Goal: Task Accomplishment & Management: Use online tool/utility

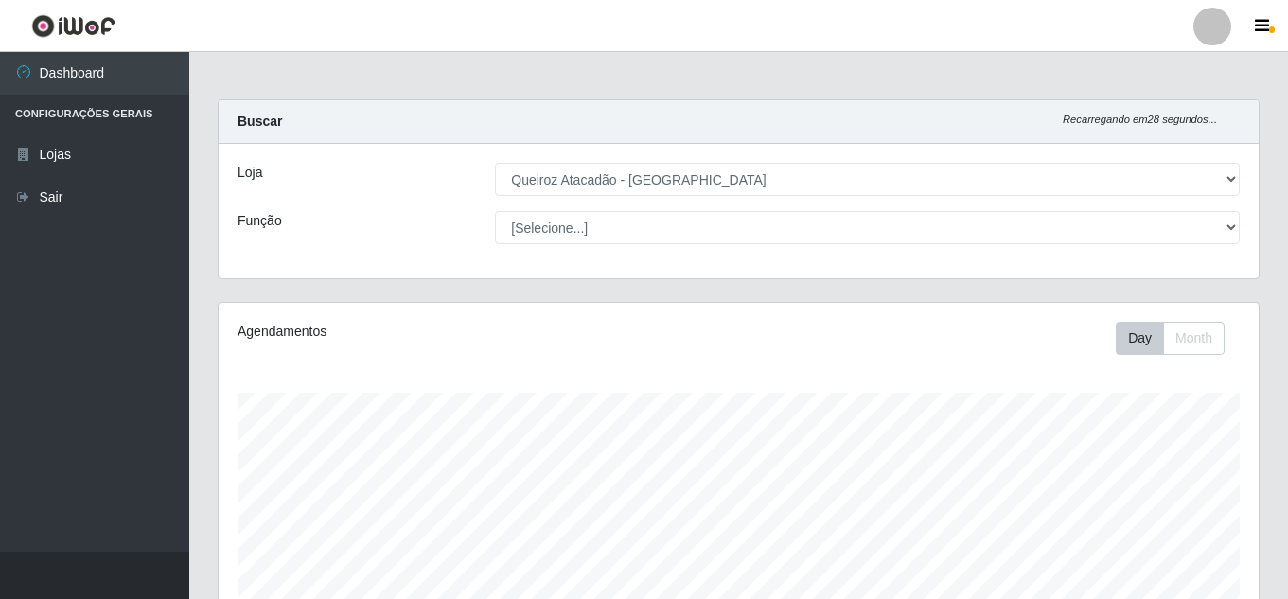
select select "225"
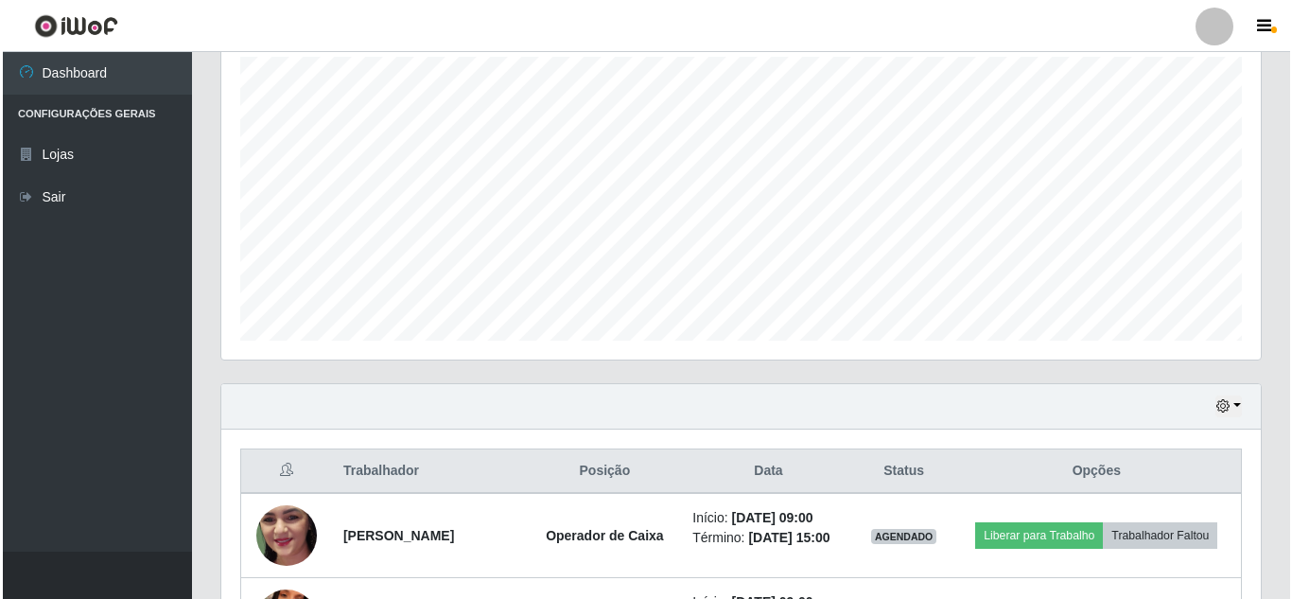
scroll to position [629, 0]
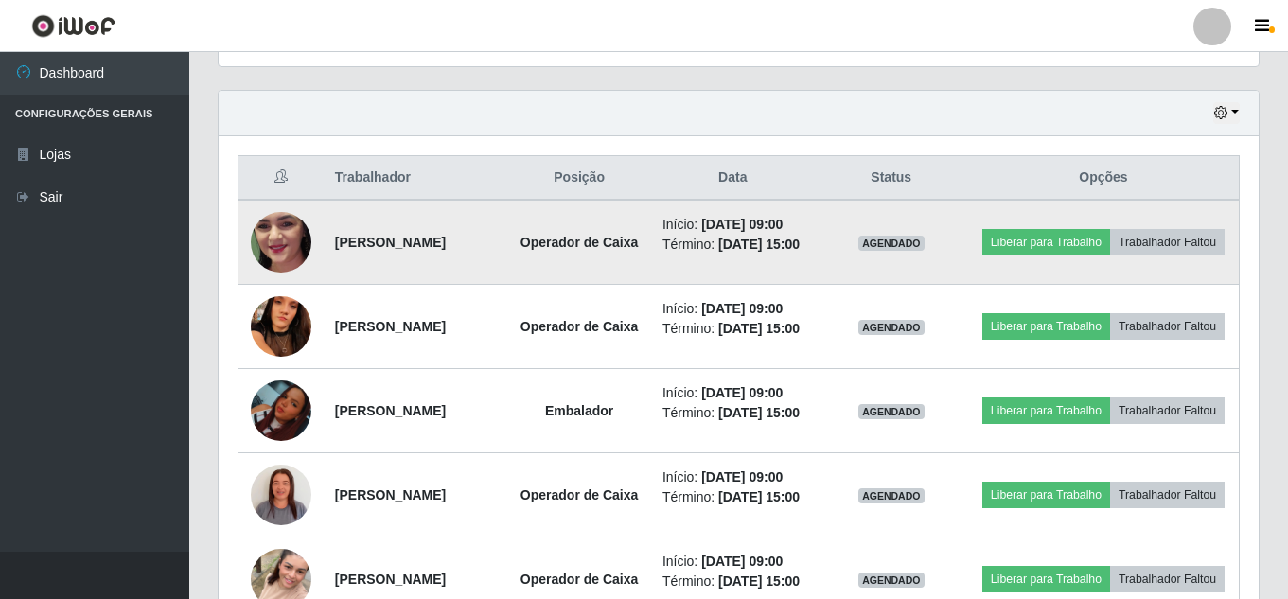
drag, startPoint x: 999, startPoint y: 208, endPoint x: 1194, endPoint y: 242, distance: 197.8
click at [1194, 242] on td "Liberar para Trabalho Trabalhador Faltou" at bounding box center [1104, 242] width 272 height 85
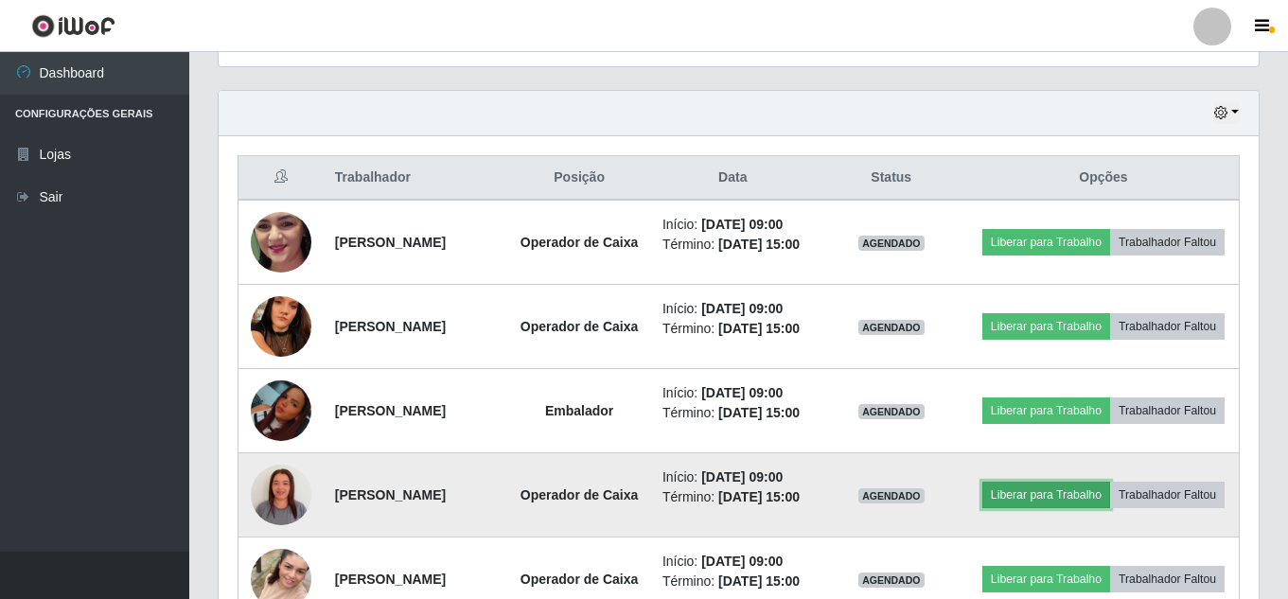
click at [1110, 508] on button "Liberar para Trabalho" at bounding box center [1046, 495] width 128 height 26
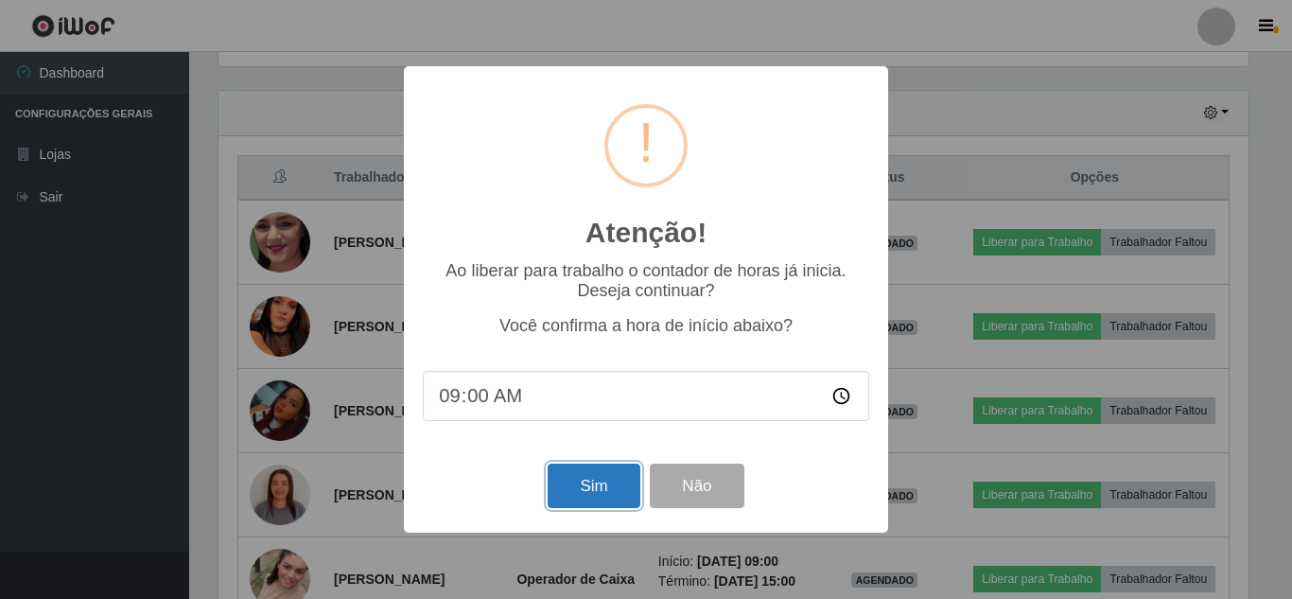
click at [616, 485] on button "Sim" at bounding box center [594, 486] width 92 height 44
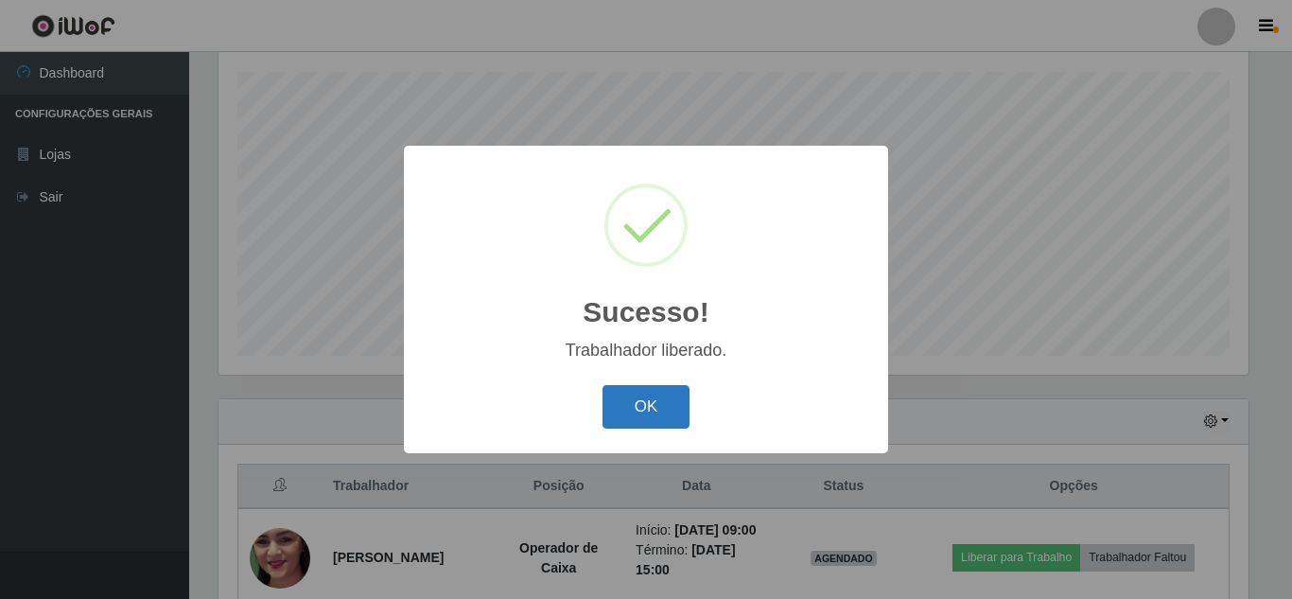
click at [642, 391] on button "OK" at bounding box center [647, 407] width 88 height 44
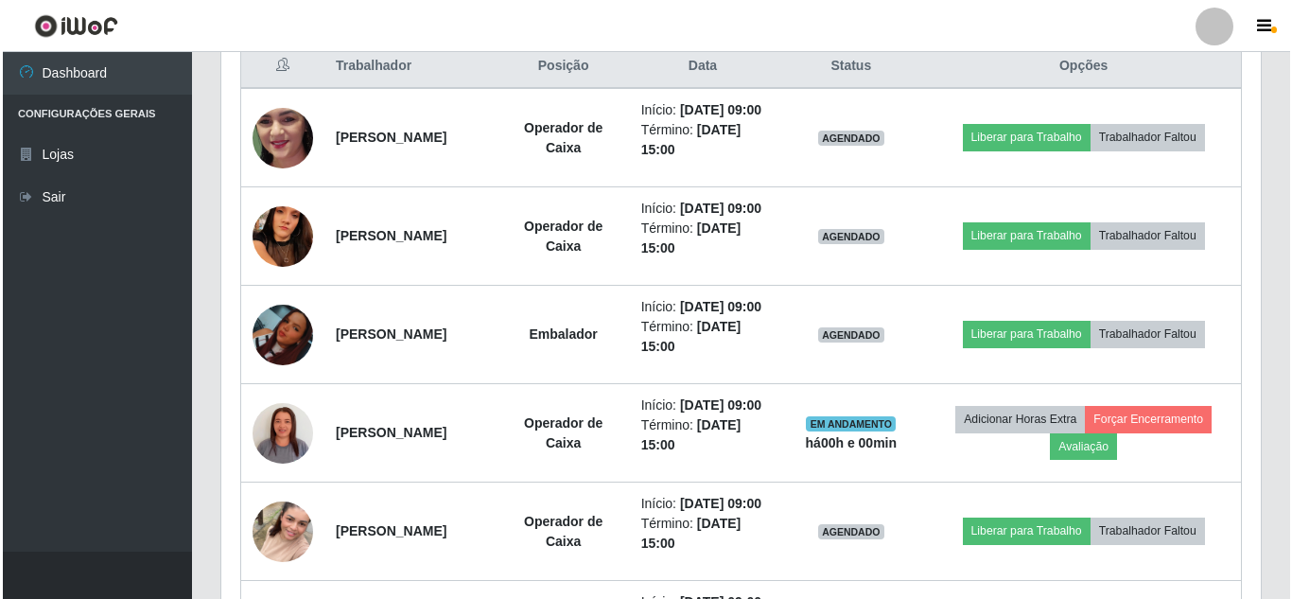
scroll to position [770, 0]
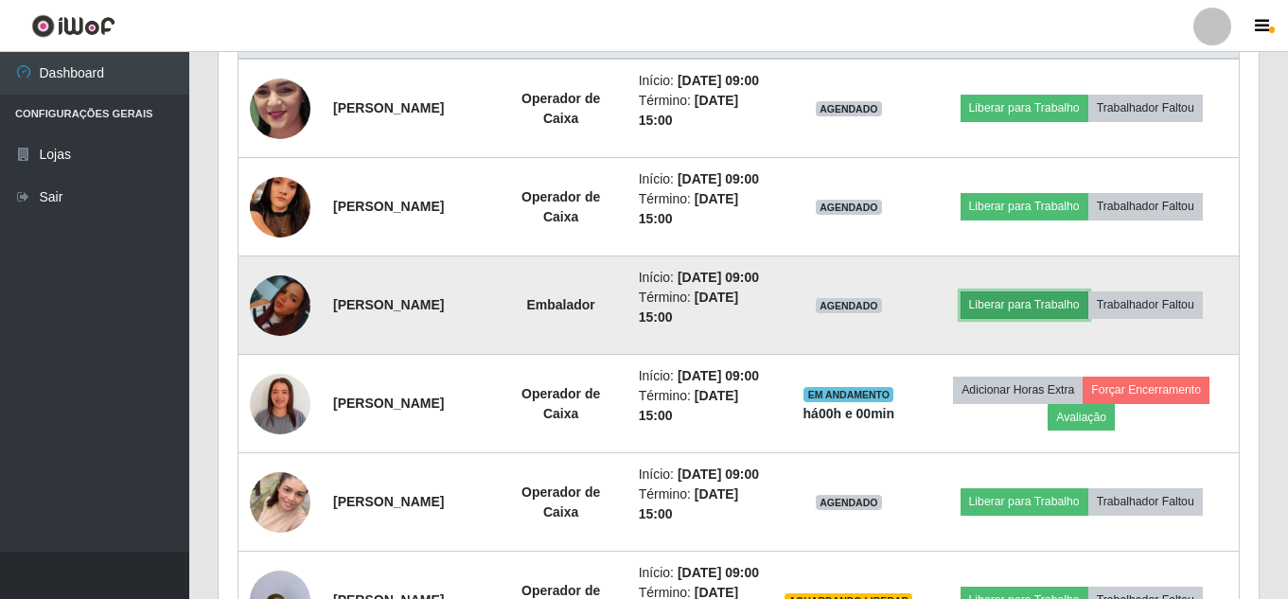
click at [1071, 318] on button "Liberar para Trabalho" at bounding box center [1024, 304] width 128 height 26
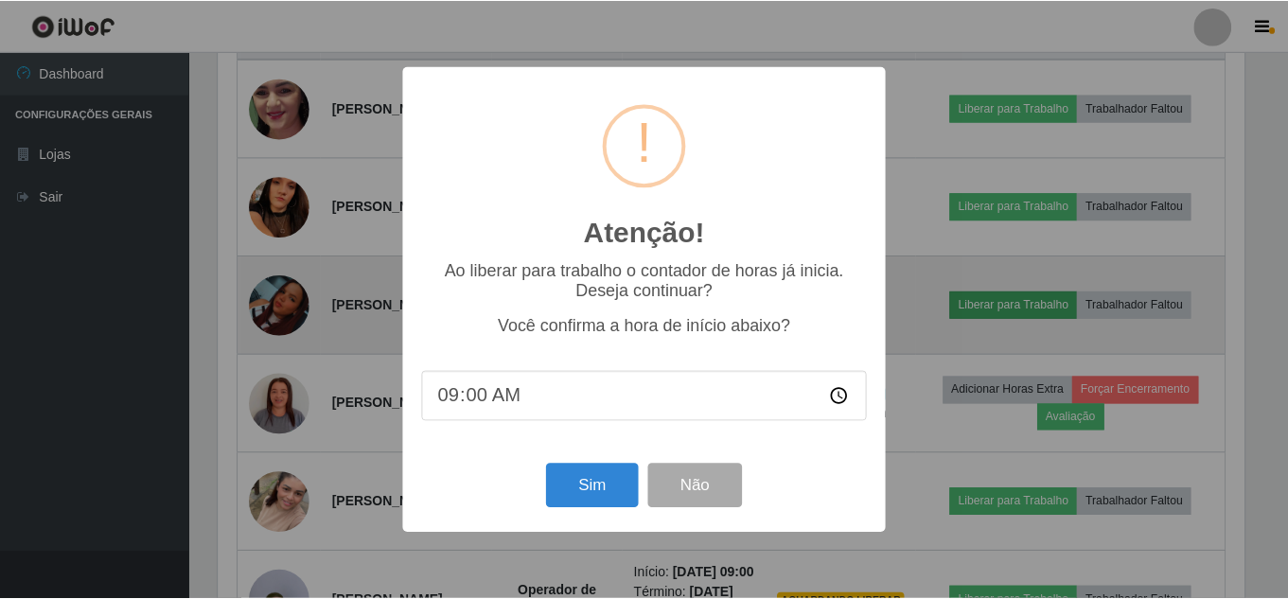
scroll to position [393, 1030]
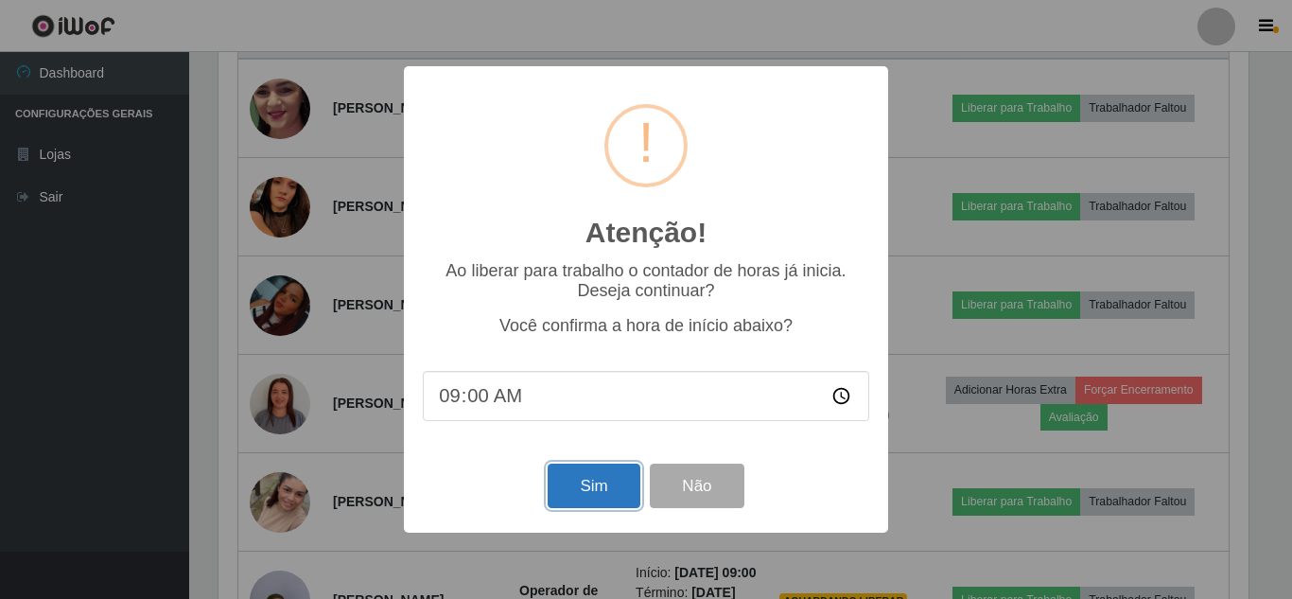
click at [604, 499] on button "Sim" at bounding box center [594, 486] width 92 height 44
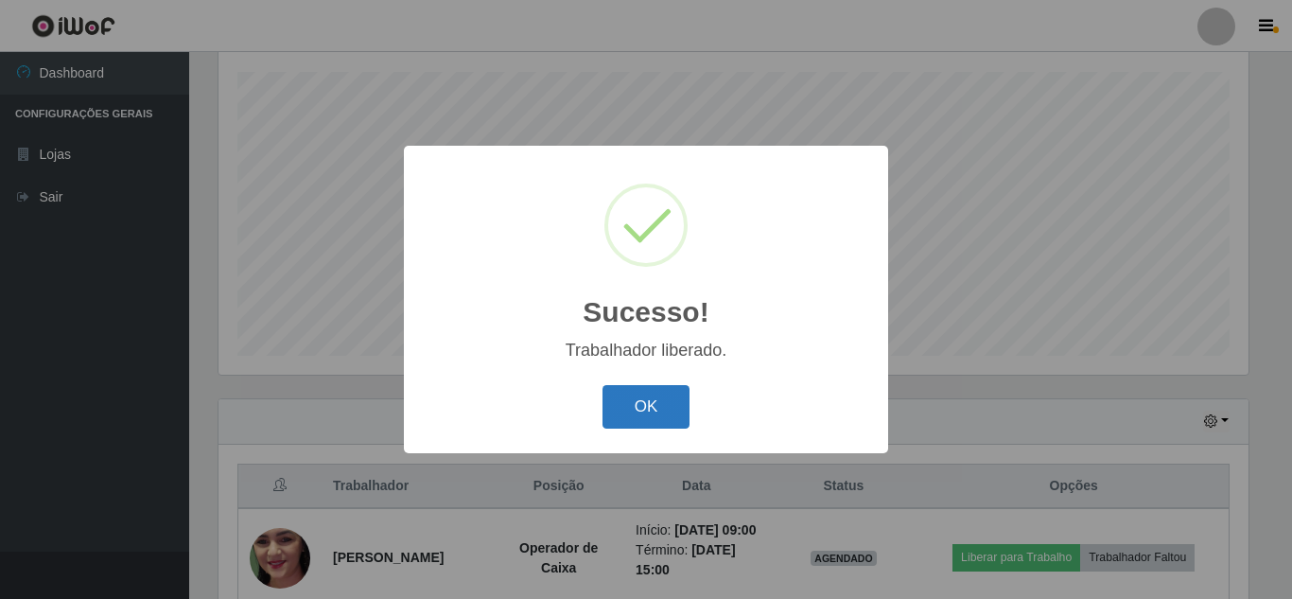
click at [658, 404] on button "OK" at bounding box center [647, 407] width 88 height 44
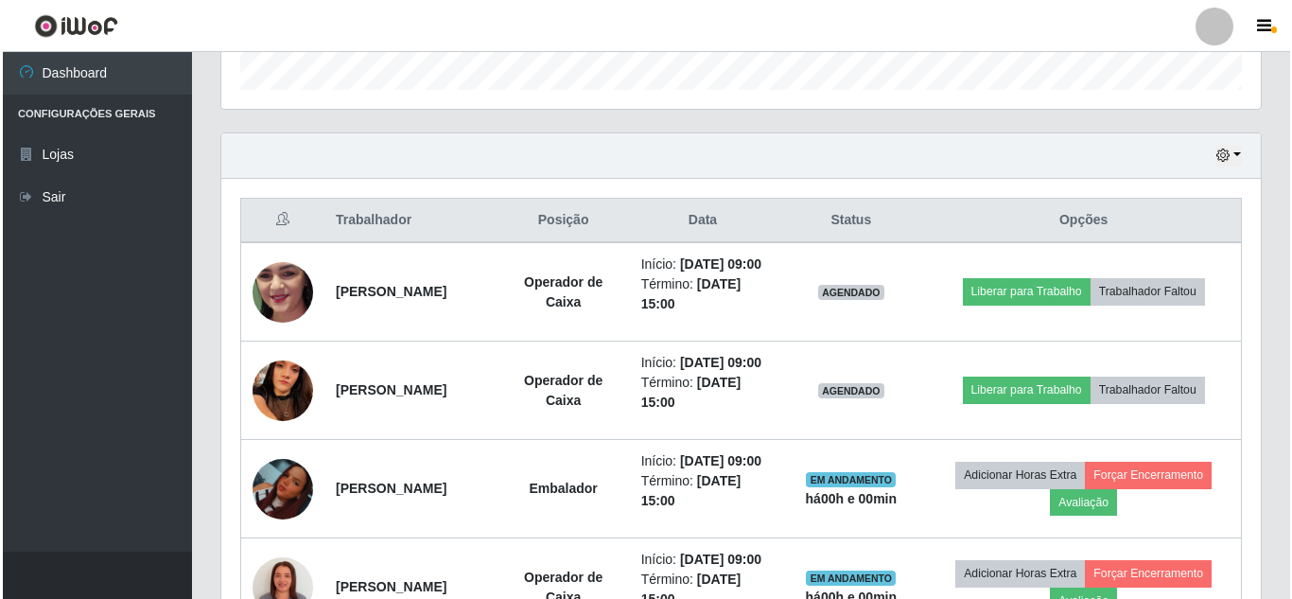
scroll to position [592, 0]
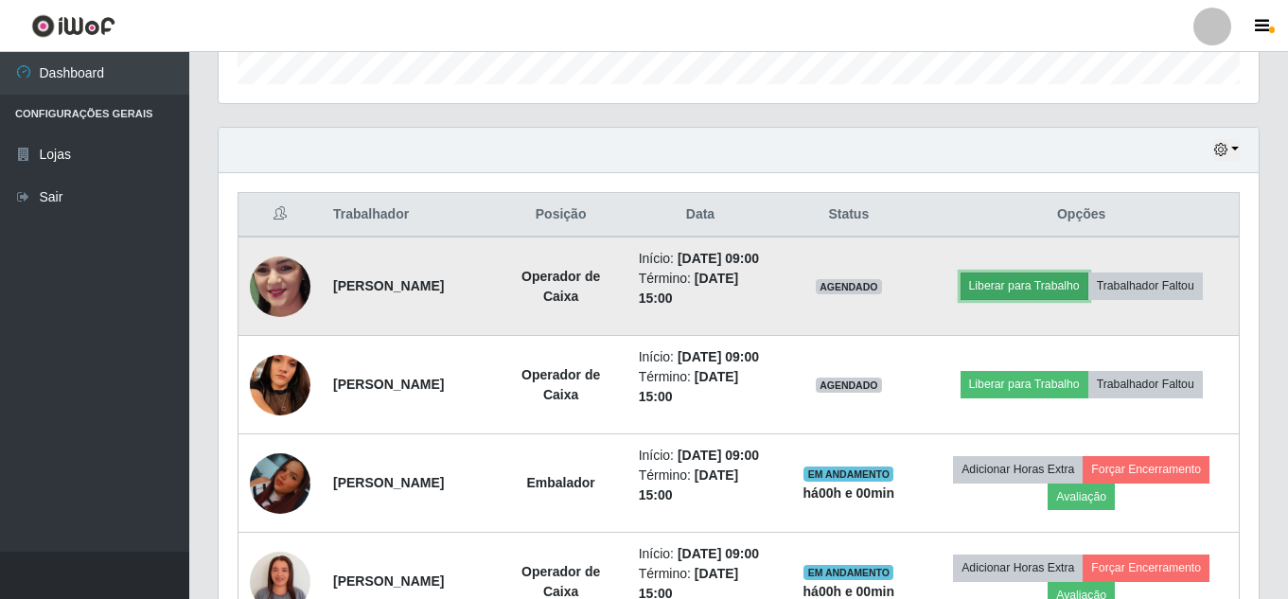
click at [1024, 295] on button "Liberar para Trabalho" at bounding box center [1024, 285] width 128 height 26
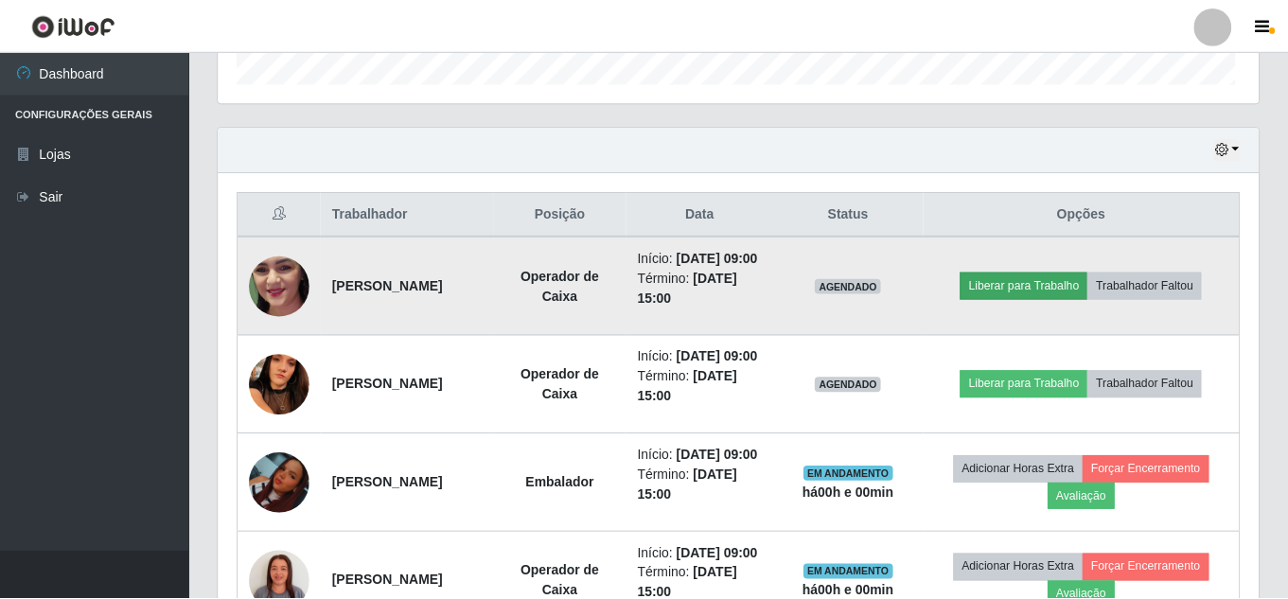
scroll to position [393, 1030]
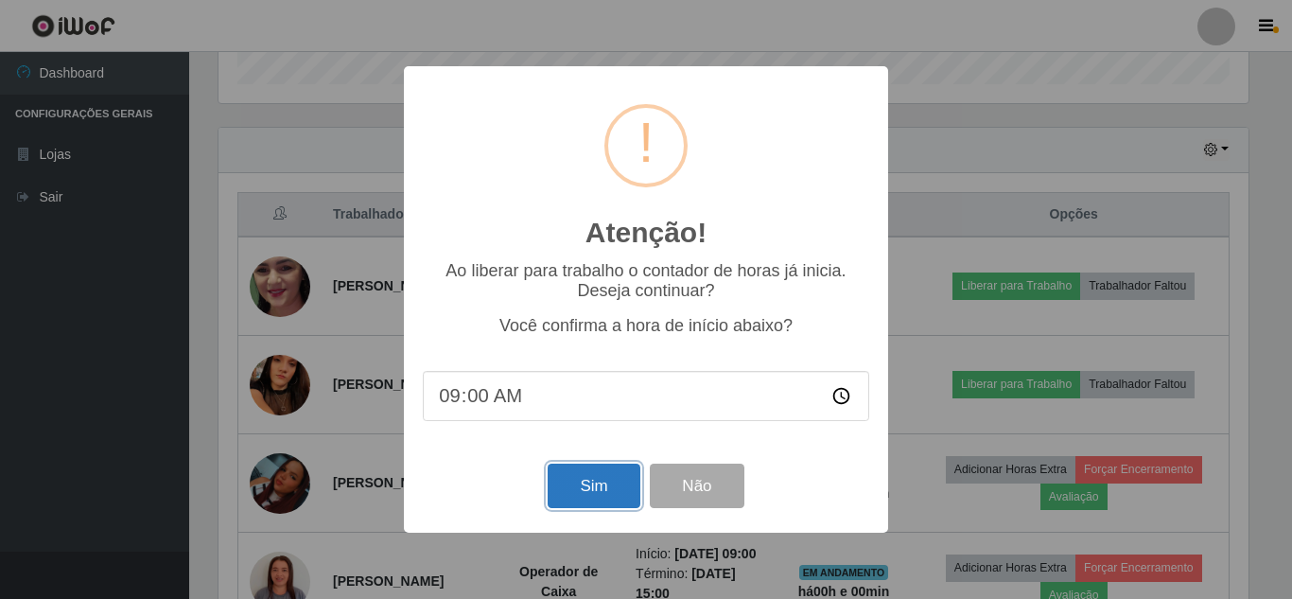
click at [587, 503] on button "Sim" at bounding box center [594, 486] width 92 height 44
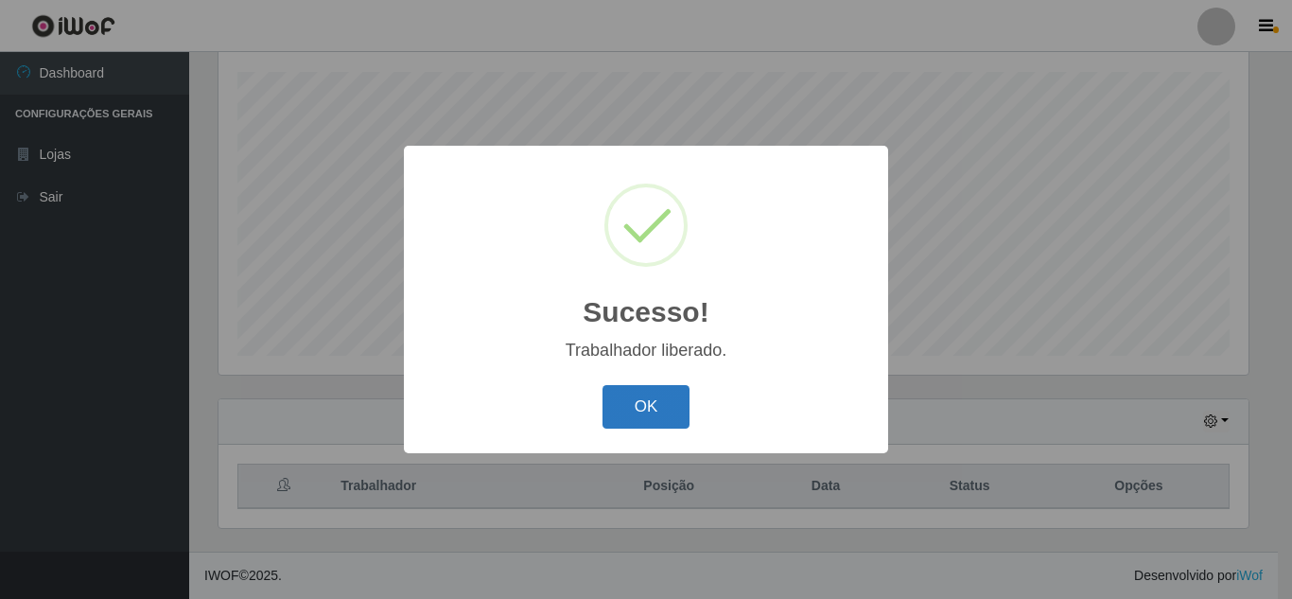
click at [651, 409] on button "OK" at bounding box center [647, 407] width 88 height 44
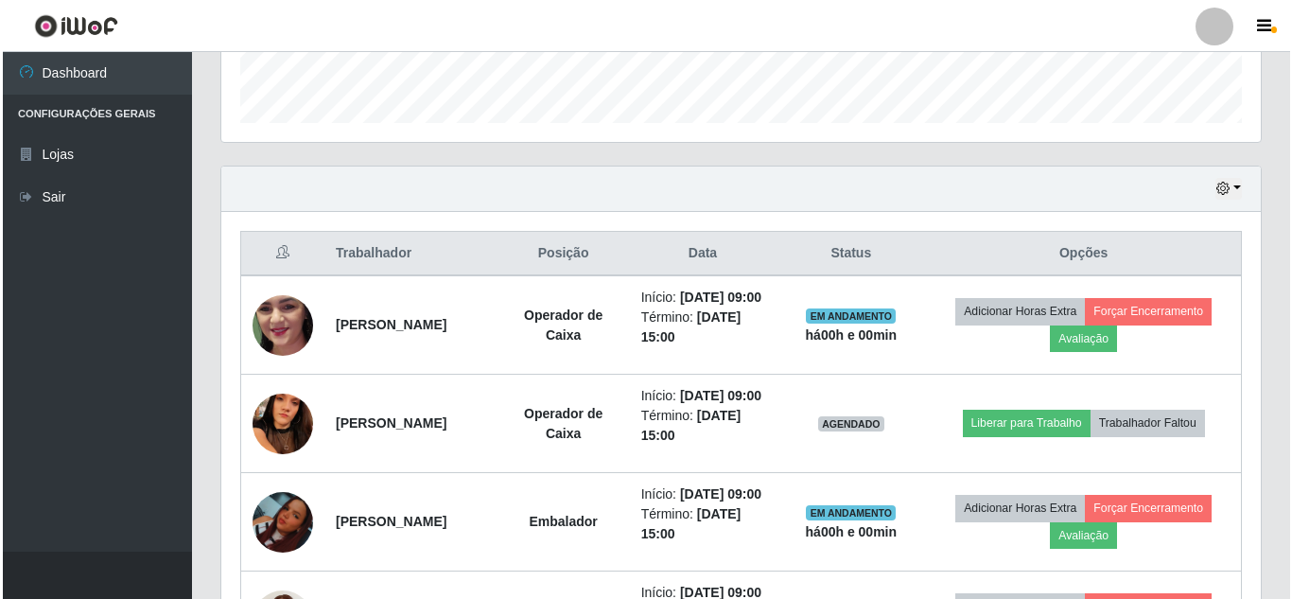
scroll to position [583, 0]
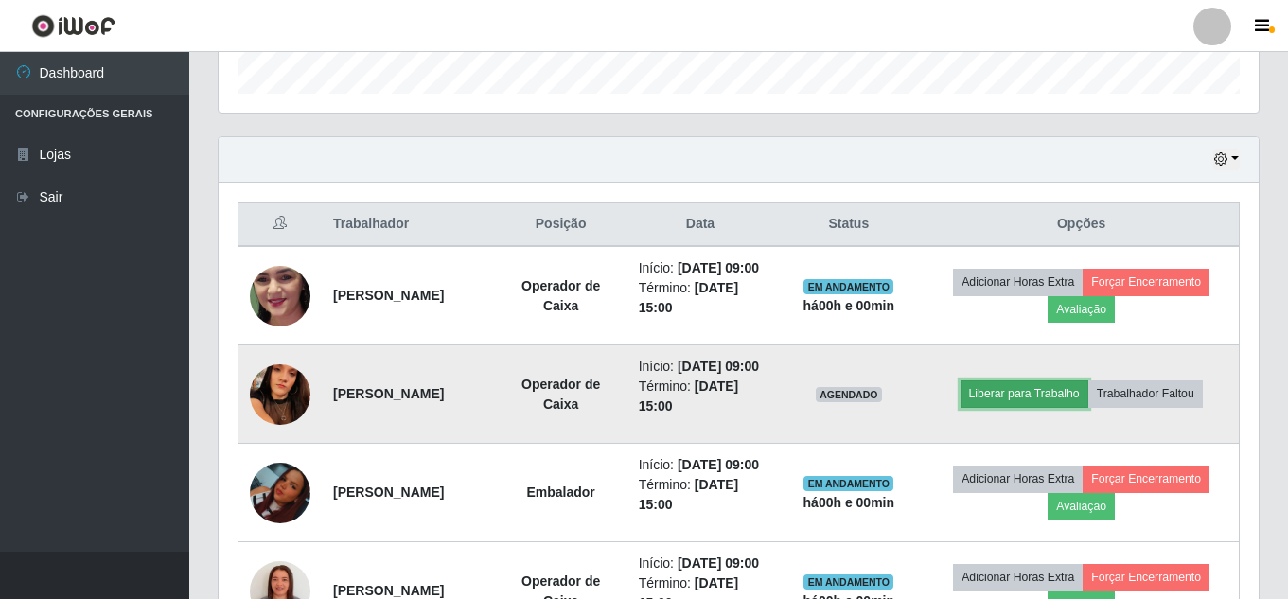
click at [1040, 407] on button "Liberar para Trabalho" at bounding box center [1024, 393] width 128 height 26
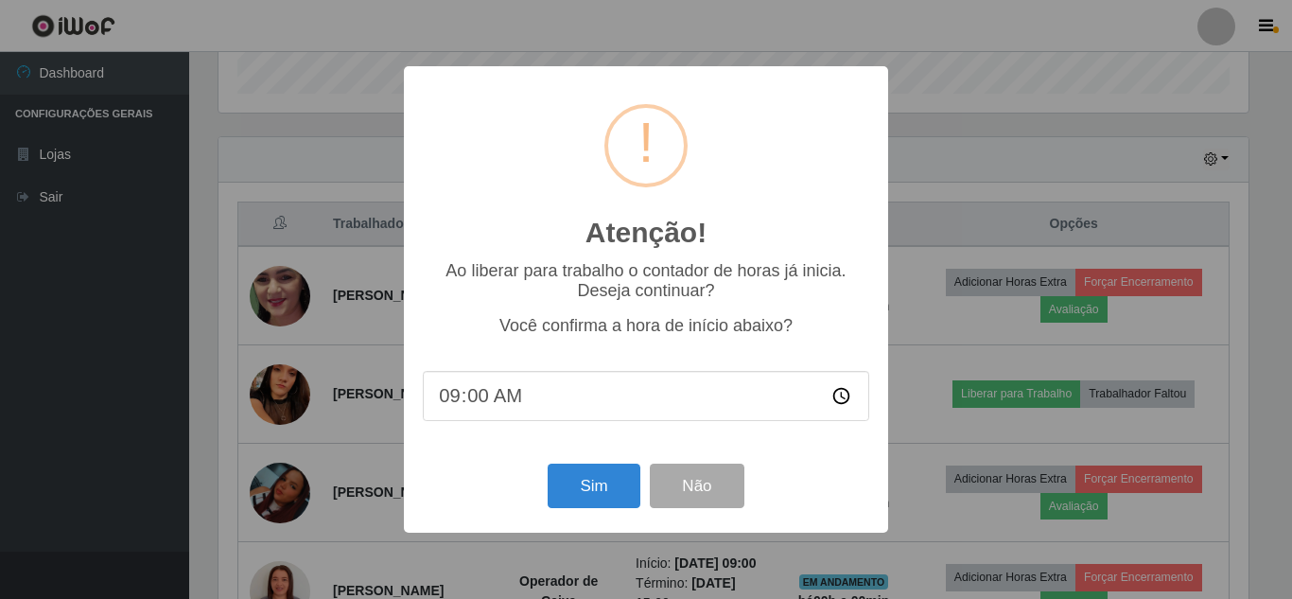
scroll to position [0, 0]
drag, startPoint x: 623, startPoint y: 482, endPoint x: 599, endPoint y: 473, distance: 25.1
click at [622, 482] on button "Sim" at bounding box center [594, 486] width 92 height 44
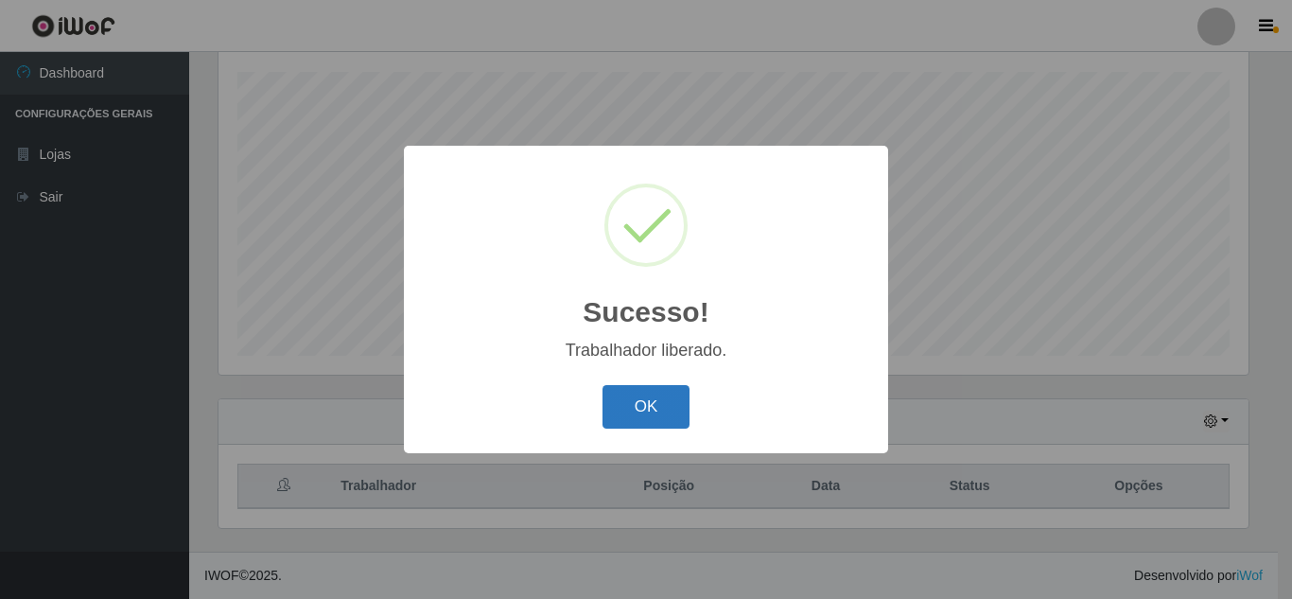
click at [669, 395] on button "OK" at bounding box center [647, 407] width 88 height 44
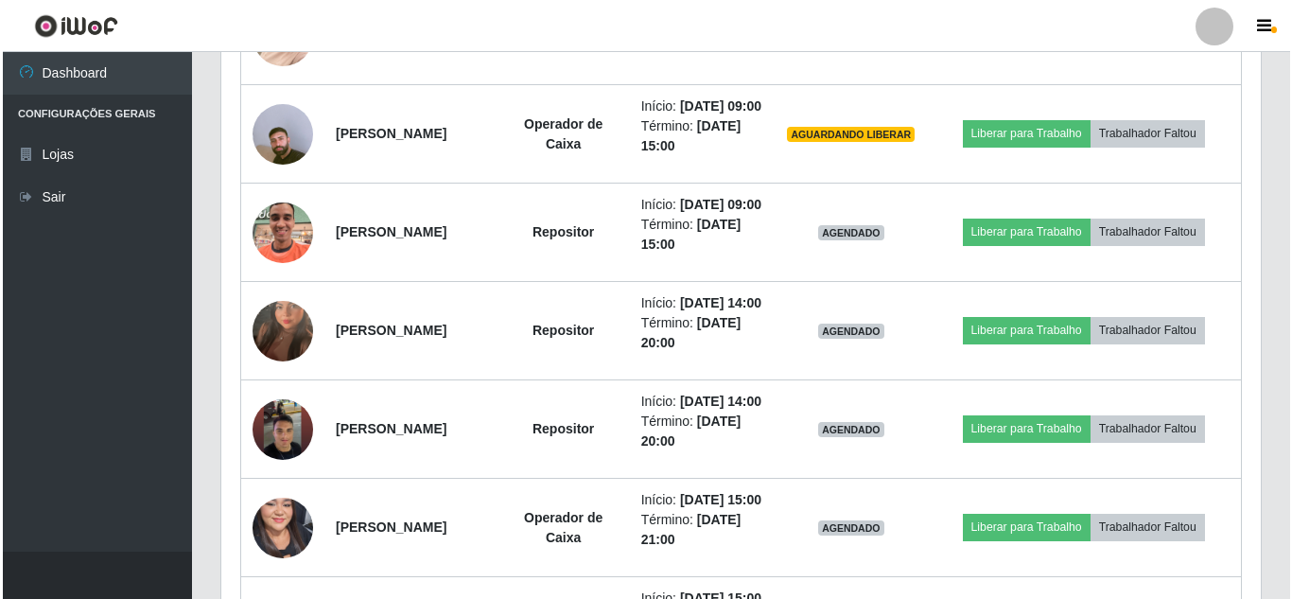
scroll to position [1241, 0]
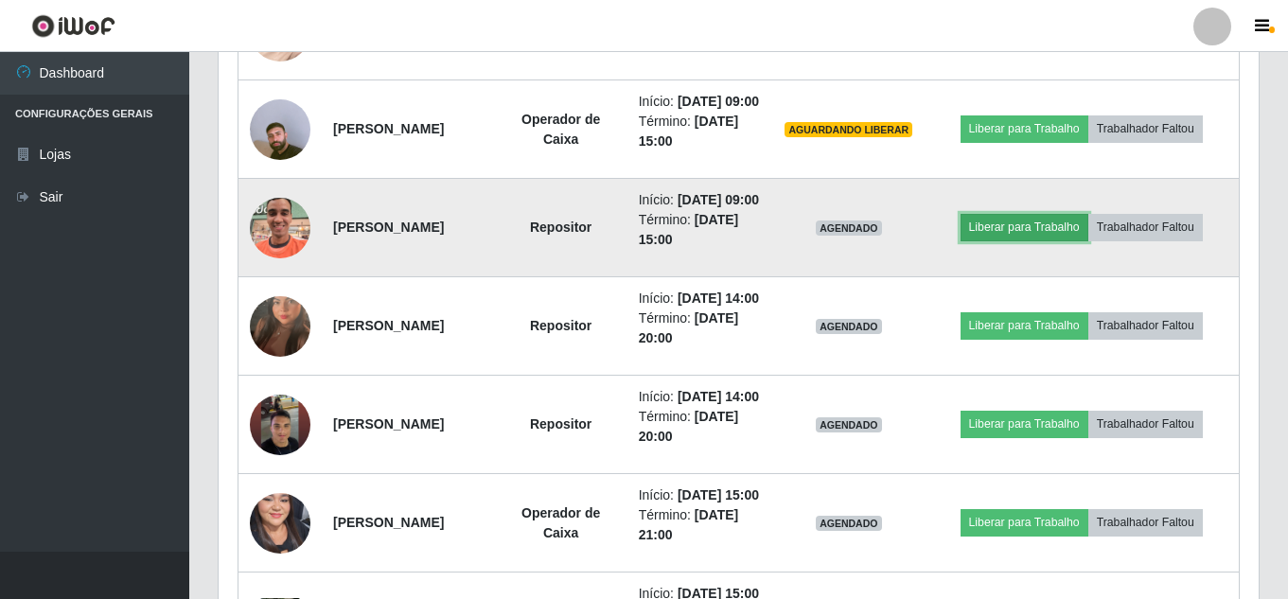
click at [1021, 240] on button "Liberar para Trabalho" at bounding box center [1024, 227] width 128 height 26
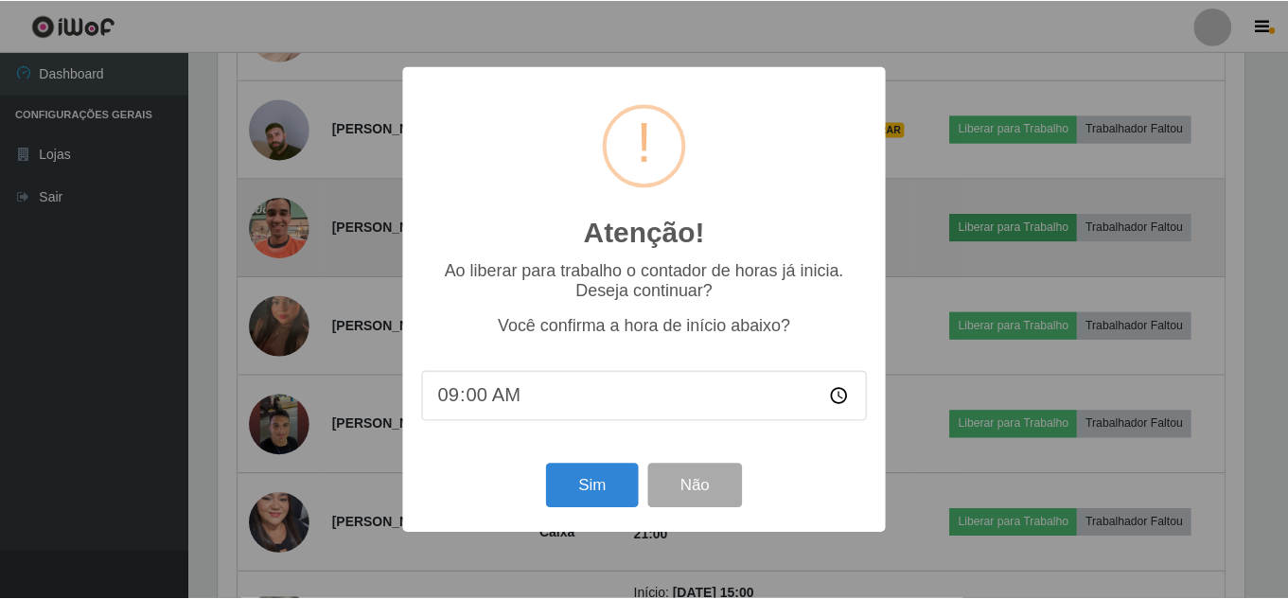
scroll to position [393, 1030]
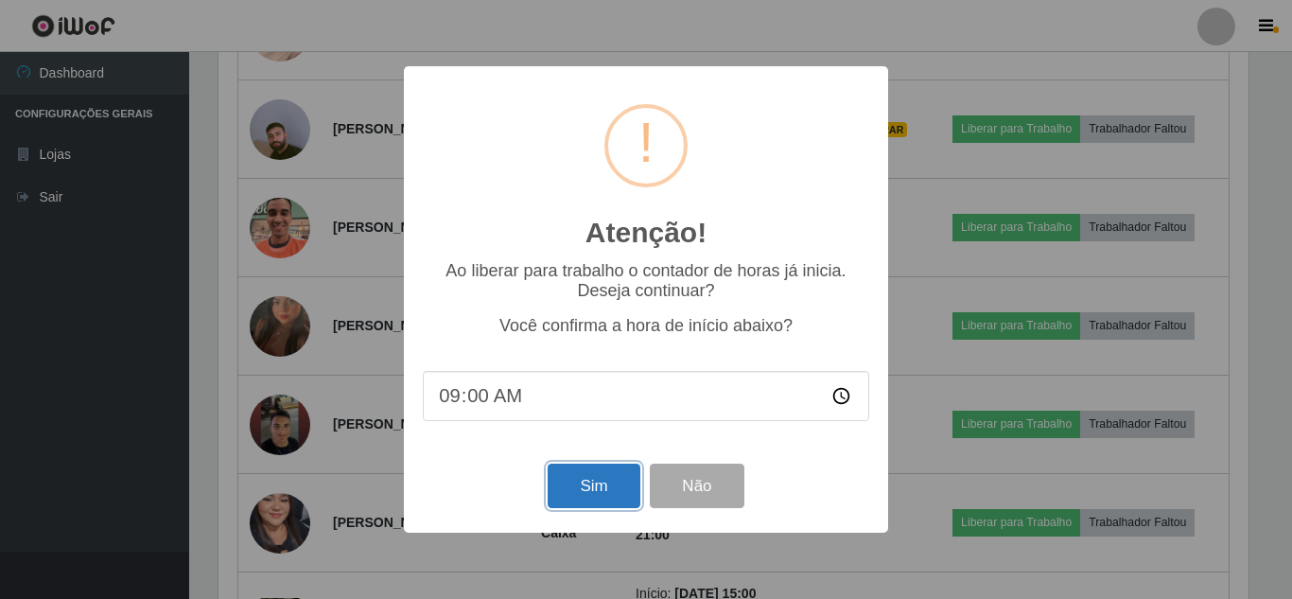
click at [561, 494] on button "Sim" at bounding box center [594, 486] width 92 height 44
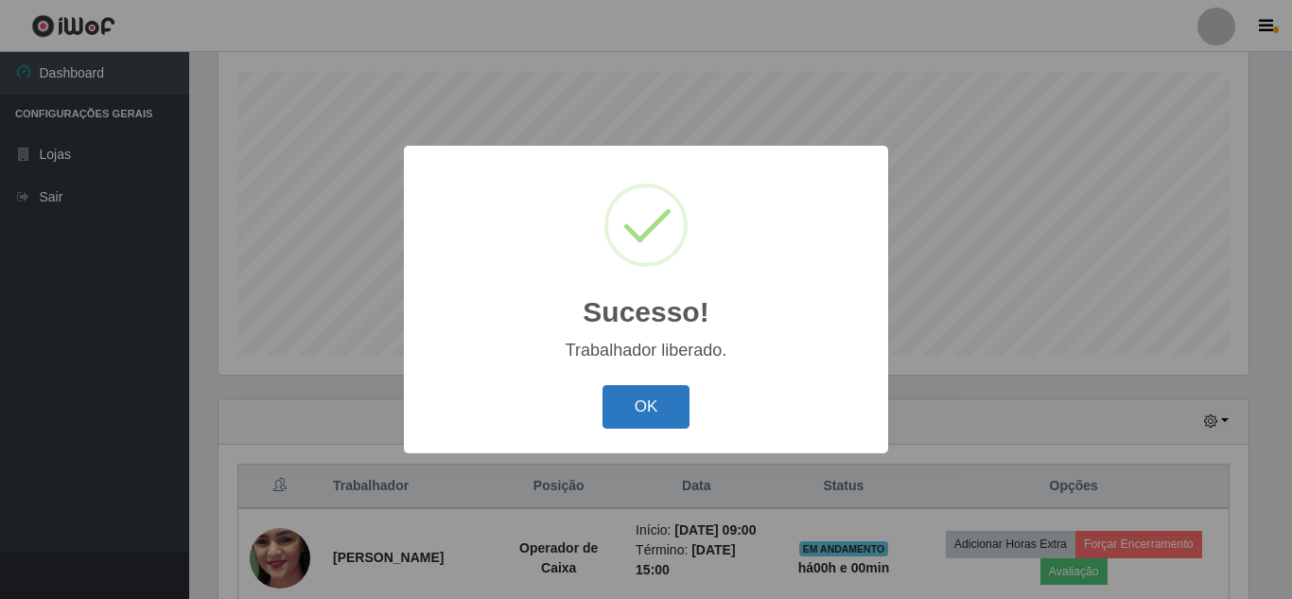
click at [671, 404] on button "OK" at bounding box center [647, 407] width 88 height 44
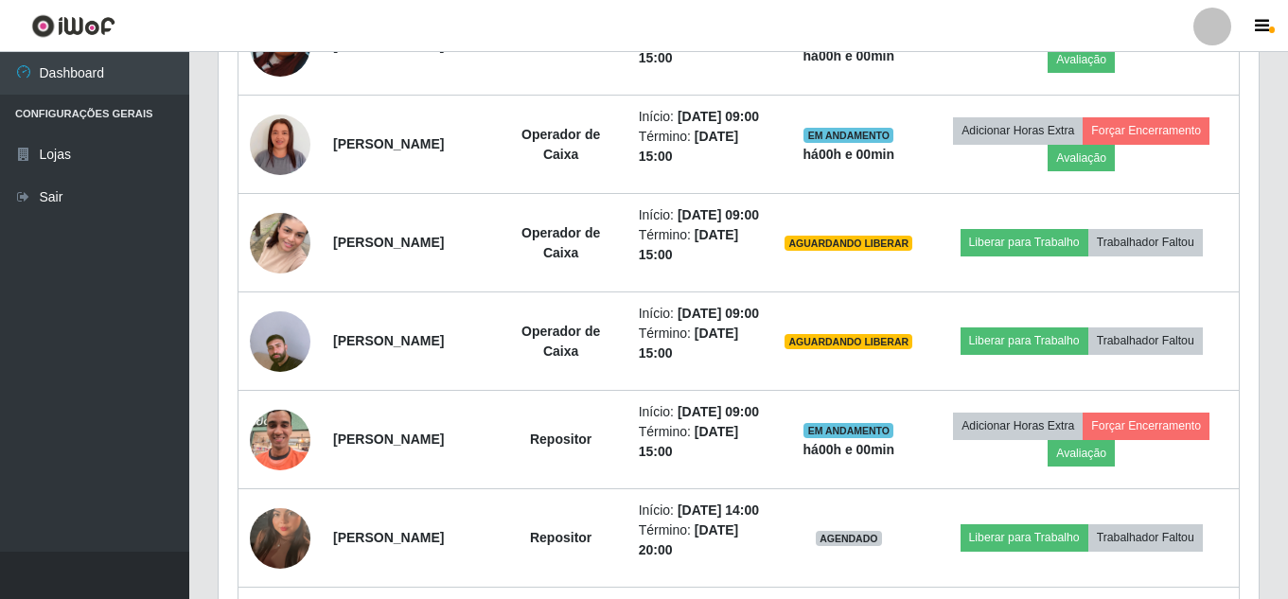
scroll to position [1035, 0]
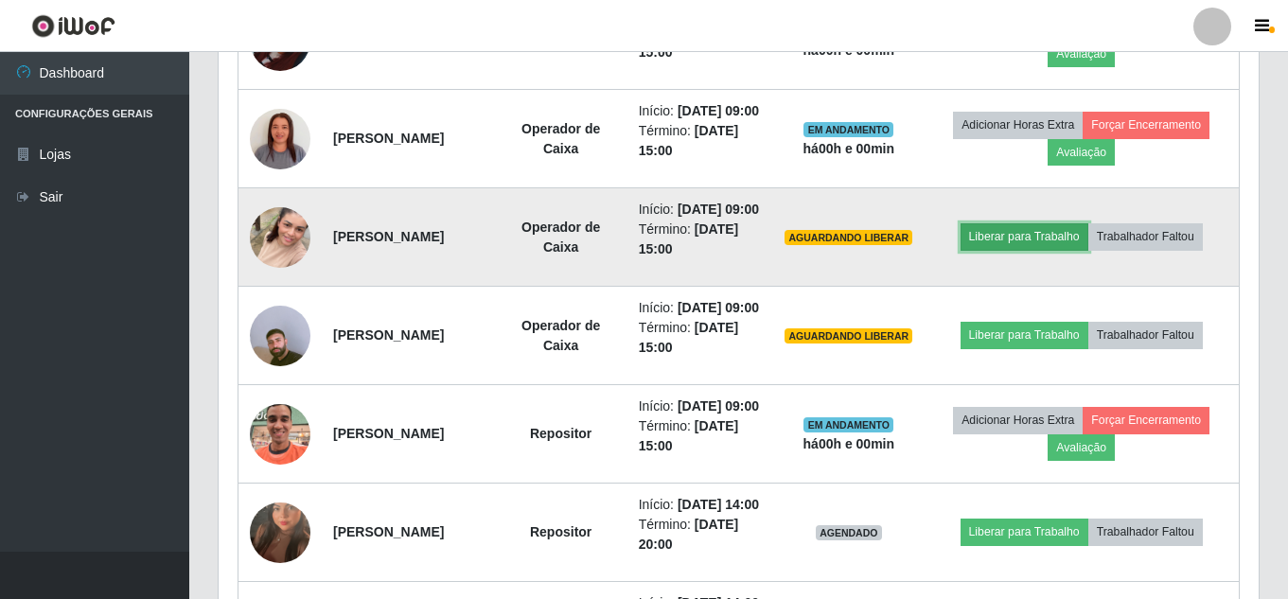
click at [1010, 250] on button "Liberar para Trabalho" at bounding box center [1024, 236] width 128 height 26
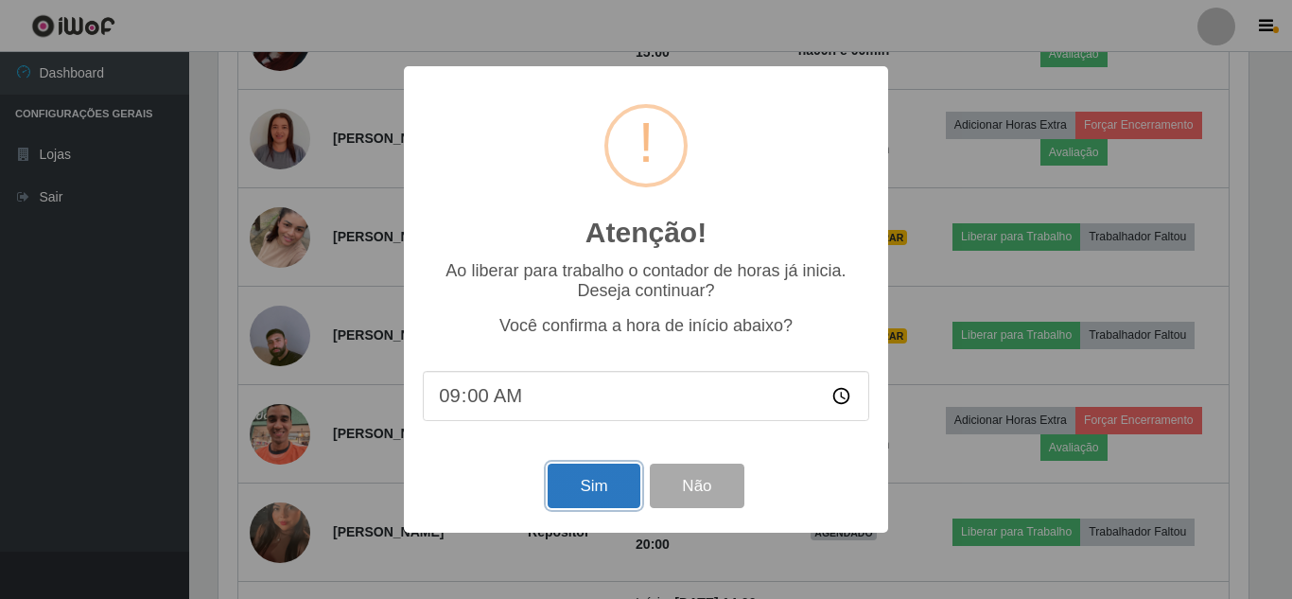
click at [612, 490] on button "Sim" at bounding box center [594, 486] width 92 height 44
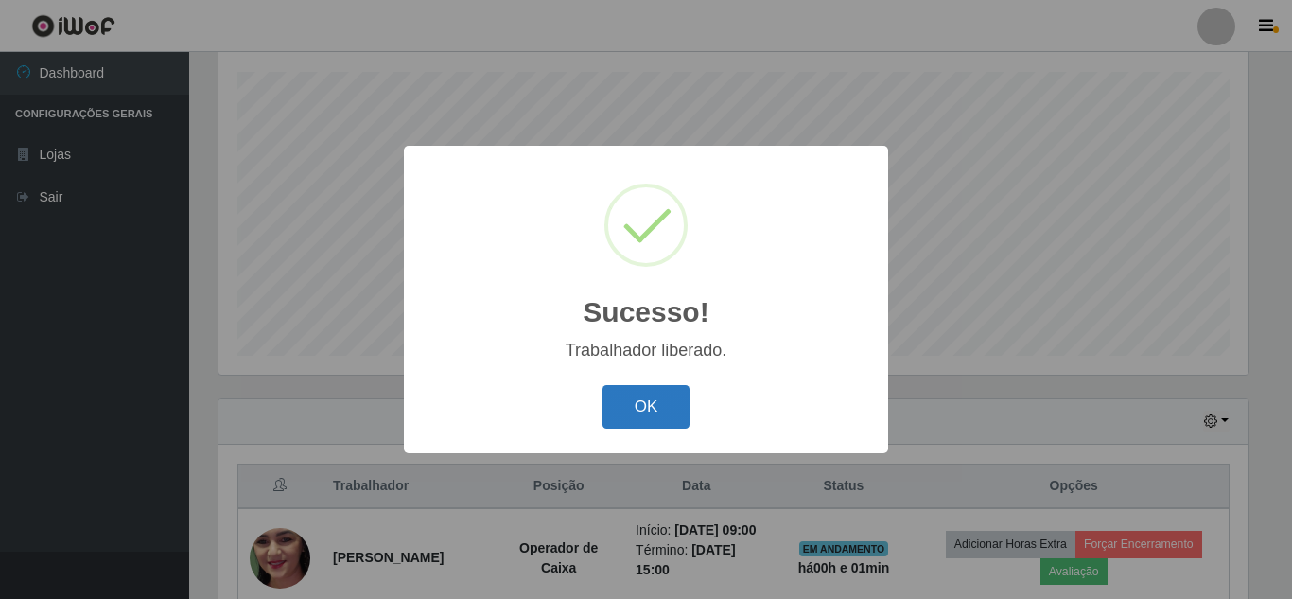
click at [674, 397] on button "OK" at bounding box center [647, 407] width 88 height 44
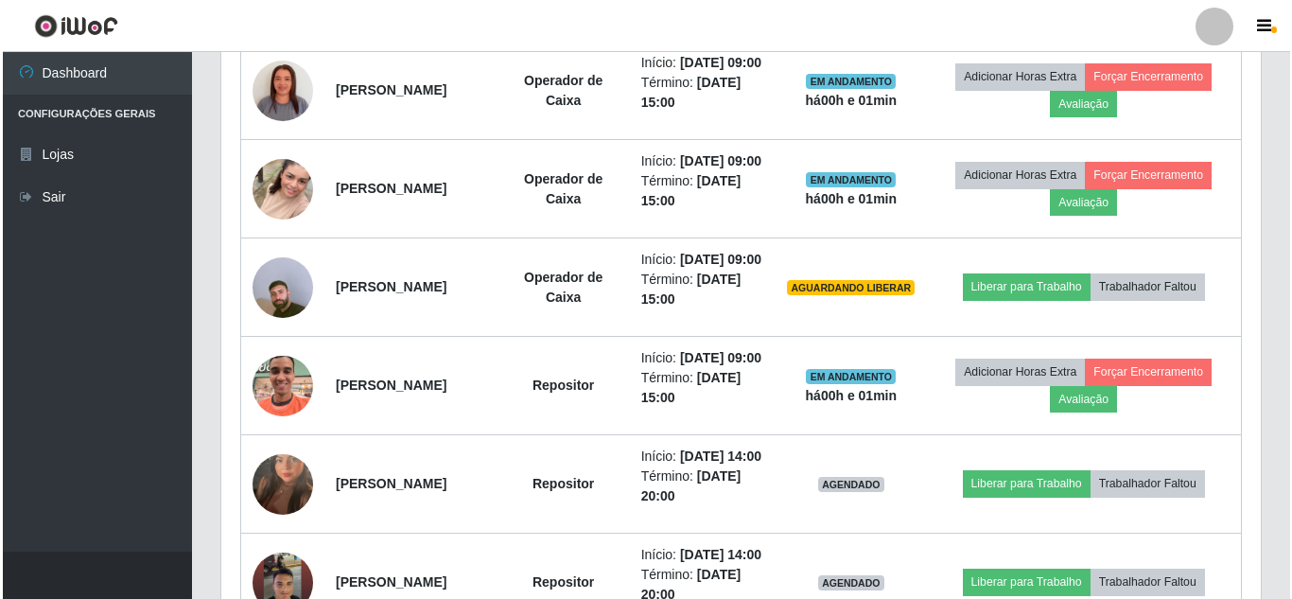
scroll to position [1132, 0]
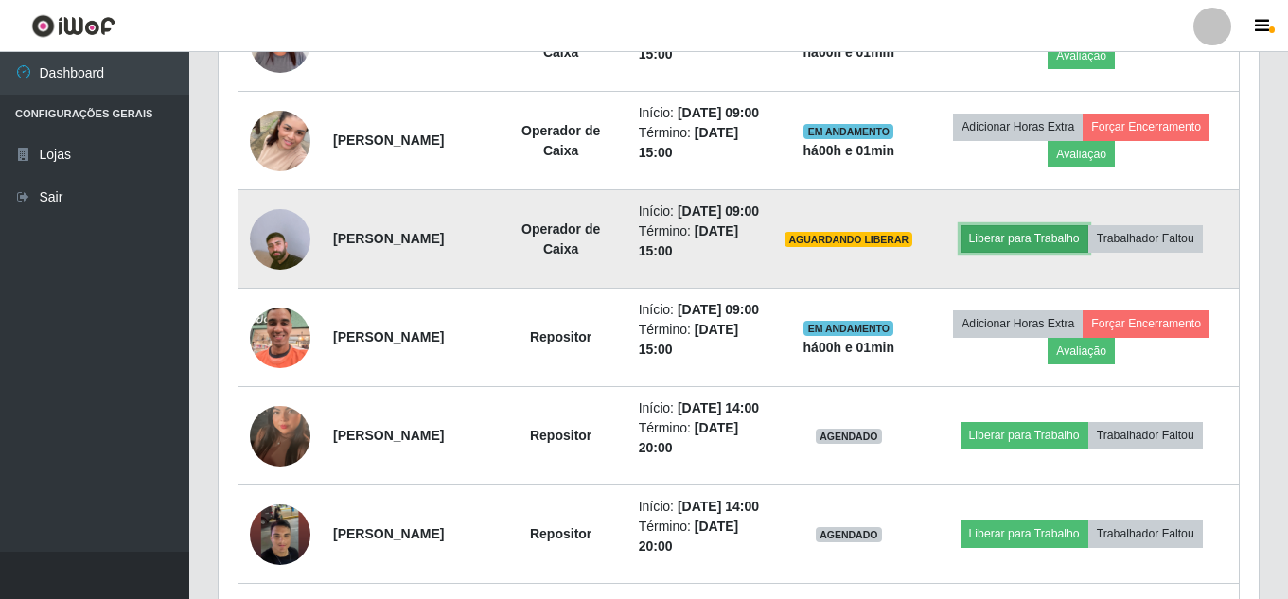
click at [1053, 252] on button "Liberar para Trabalho" at bounding box center [1024, 238] width 128 height 26
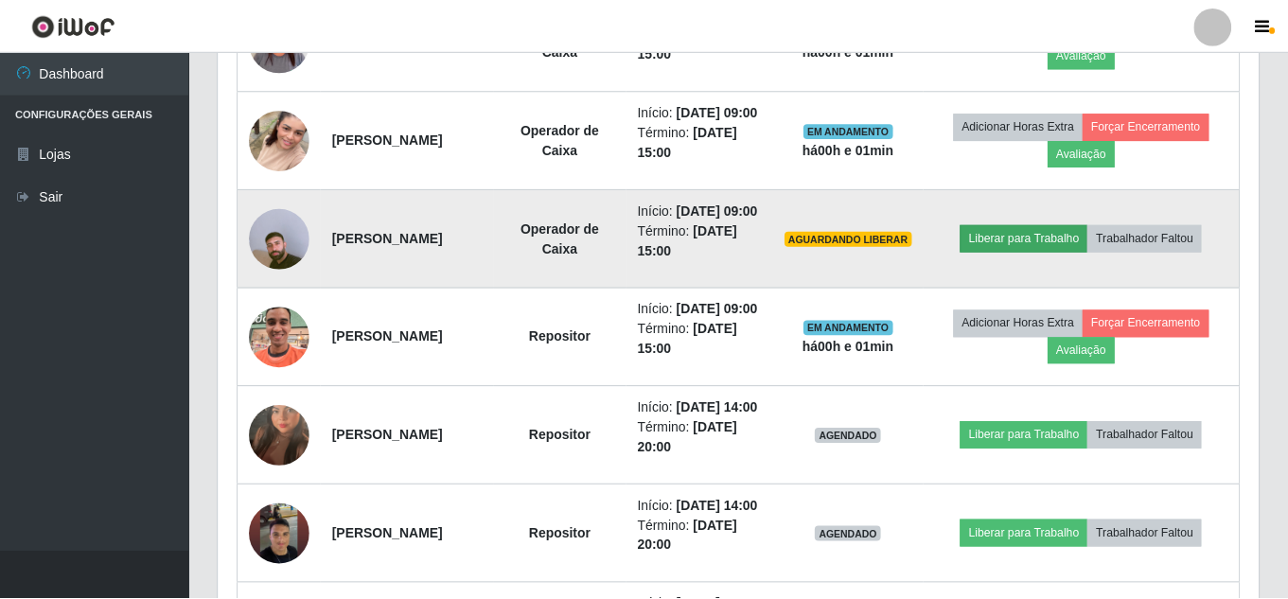
scroll to position [393, 1030]
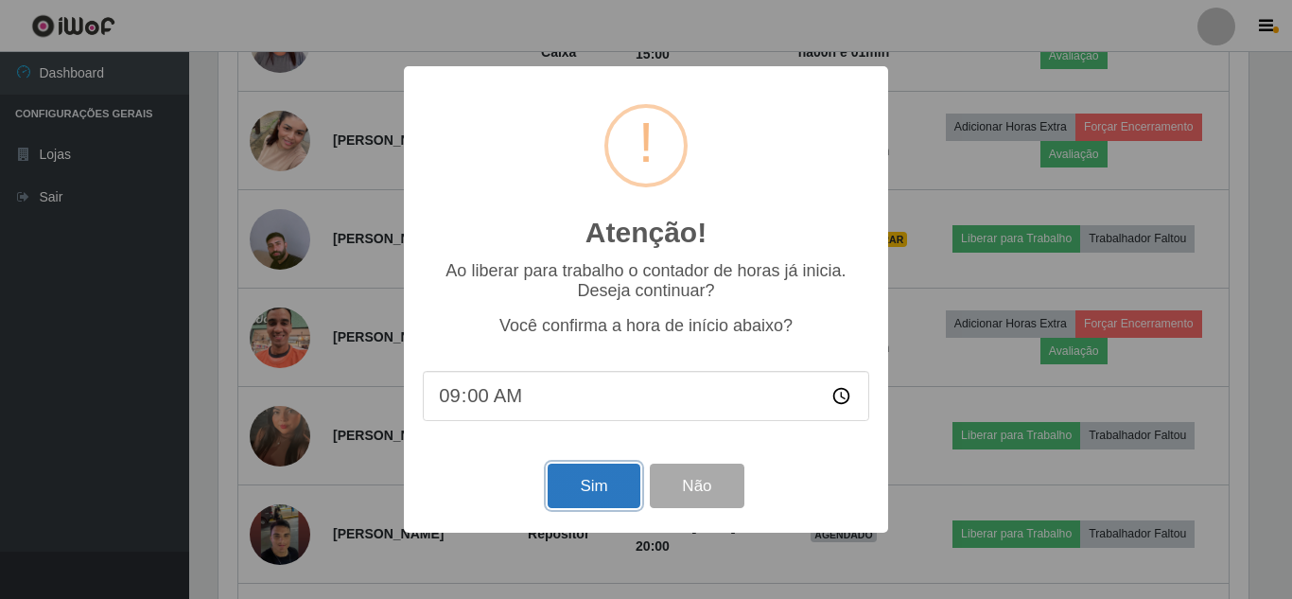
click at [578, 486] on button "Sim" at bounding box center [594, 486] width 92 height 44
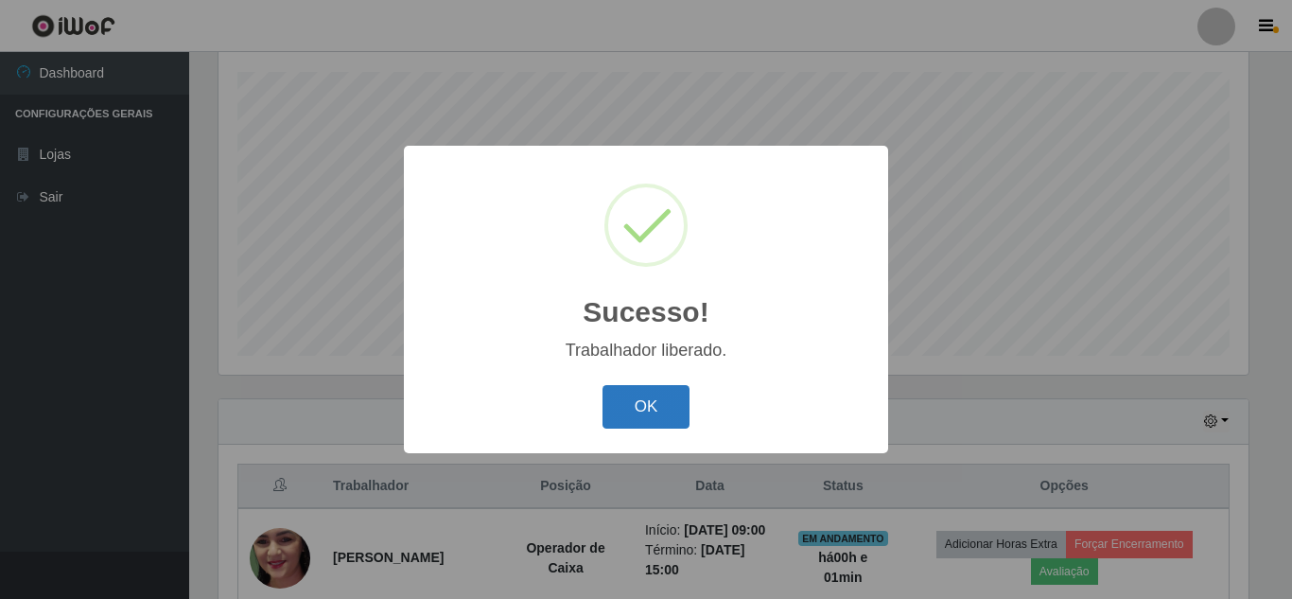
click at [647, 418] on button "OK" at bounding box center [647, 407] width 88 height 44
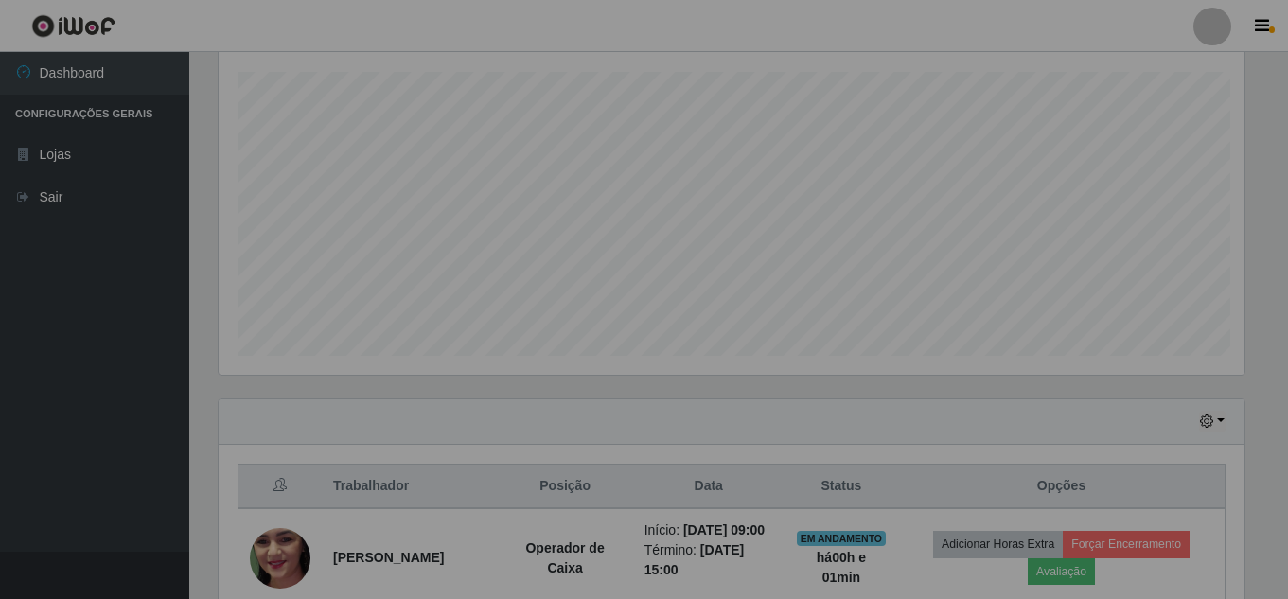
scroll to position [393, 1040]
